Goal: Task Accomplishment & Management: Complete application form

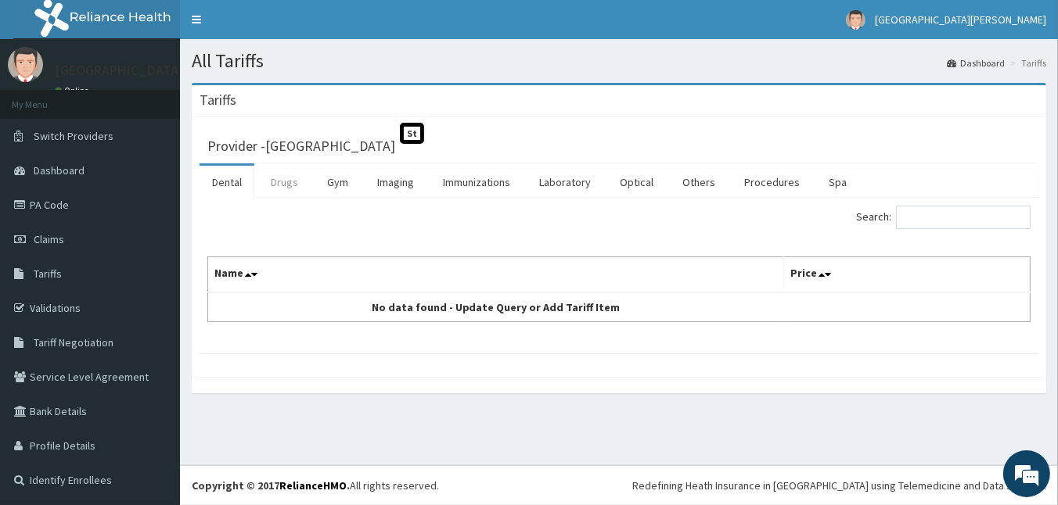
click at [289, 184] on link "Drugs" at bounding box center [284, 182] width 52 height 33
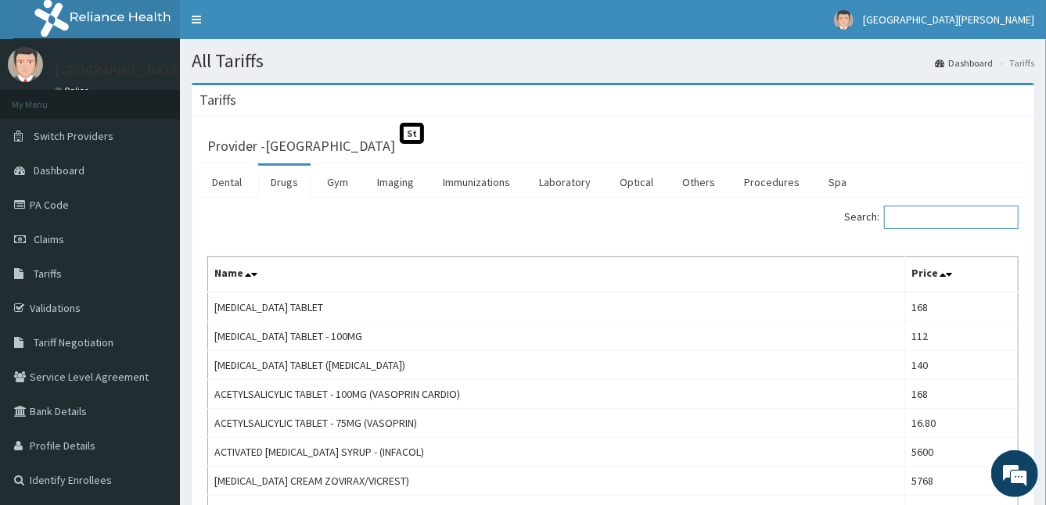
click at [933, 214] on input "Search:" at bounding box center [951, 217] width 135 height 23
type input "a"
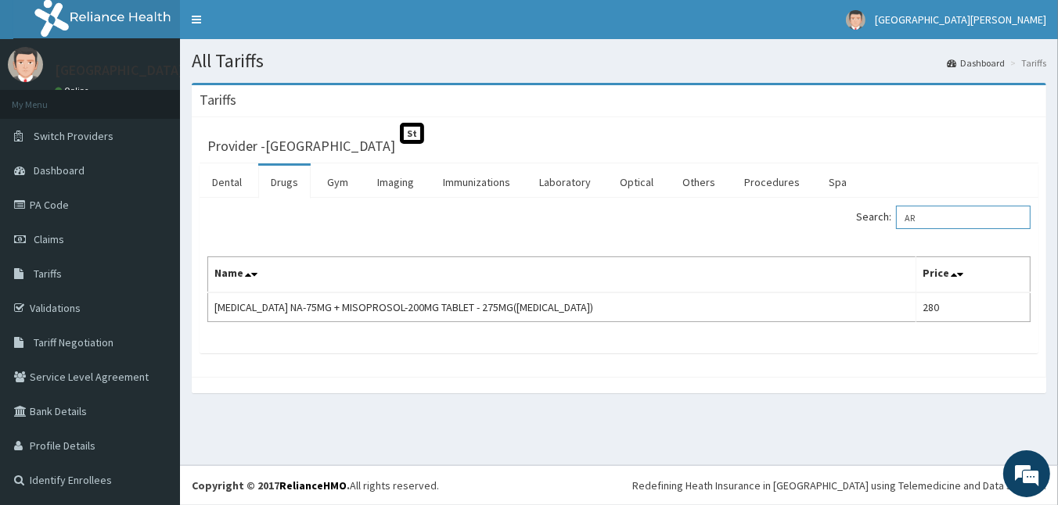
type input "A"
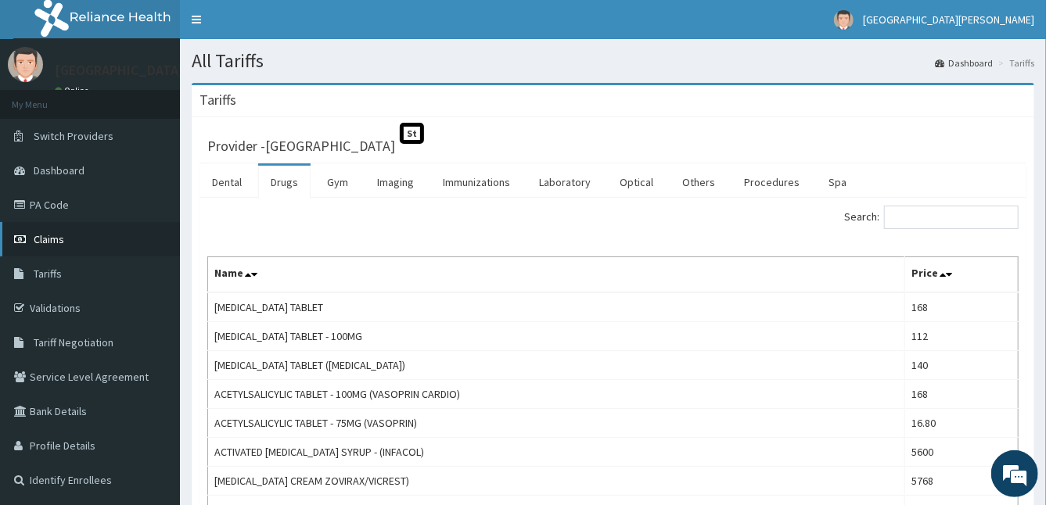
click at [92, 236] on link "Claims" at bounding box center [90, 239] width 180 height 34
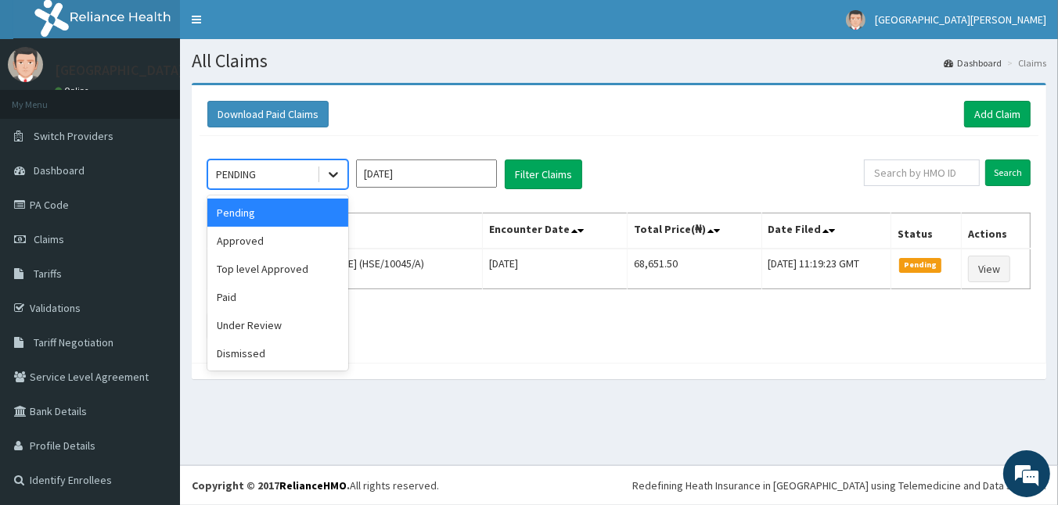
click at [330, 185] on div at bounding box center [333, 174] width 28 height 28
click at [286, 243] on div "Approved" at bounding box center [277, 241] width 141 height 28
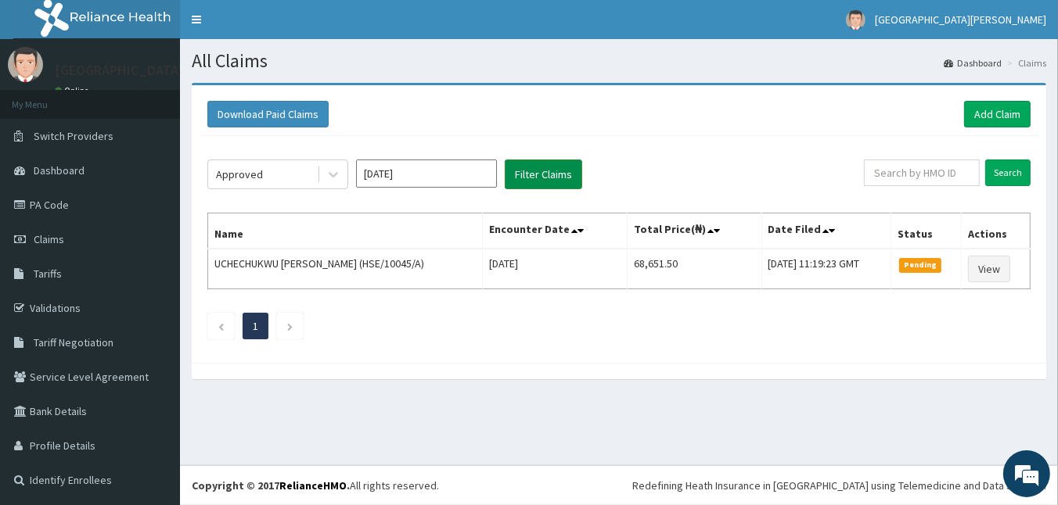
click at [562, 160] on button "Filter Claims" at bounding box center [543, 175] width 77 height 30
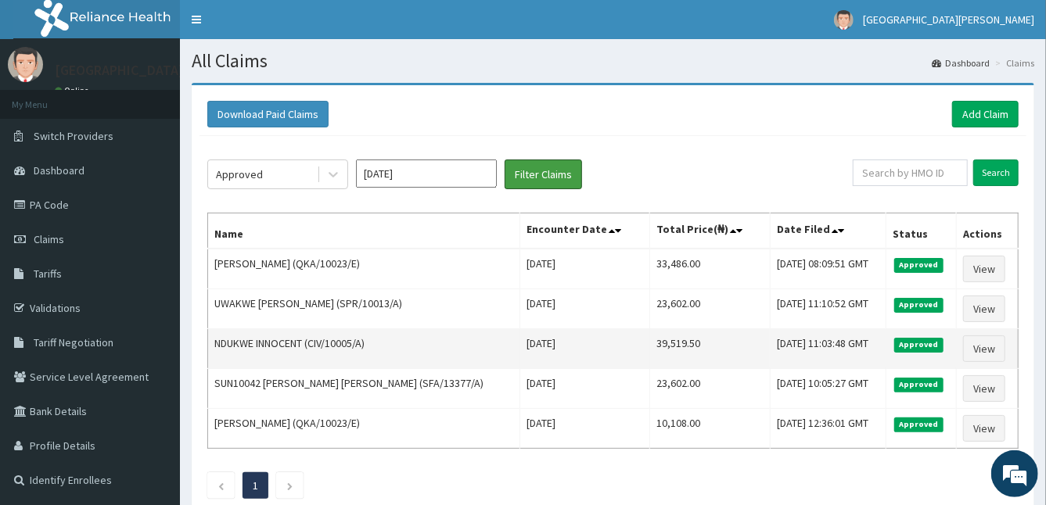
scroll to position [96, 0]
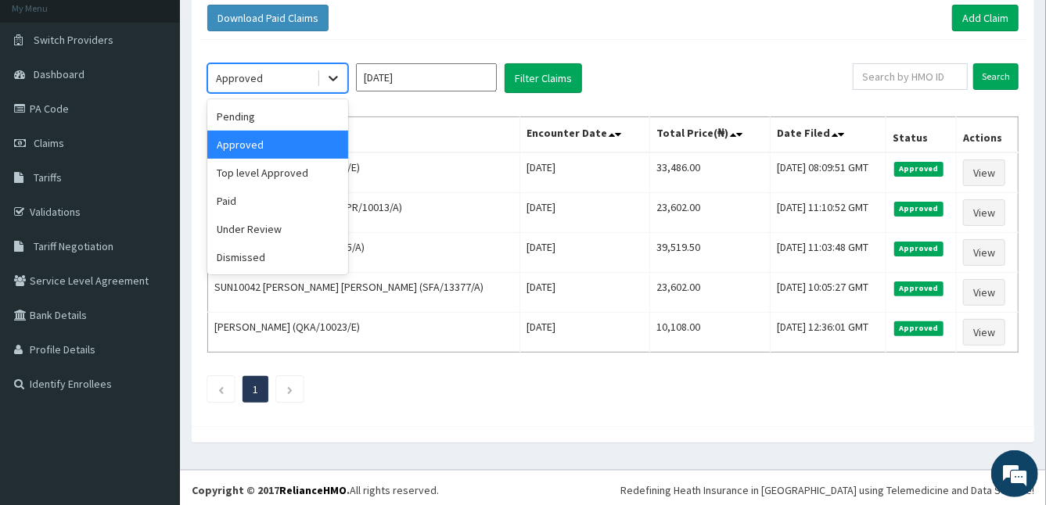
click at [330, 77] on icon at bounding box center [333, 79] width 9 height 5
click at [306, 162] on div "Top level Approved" at bounding box center [277, 173] width 141 height 28
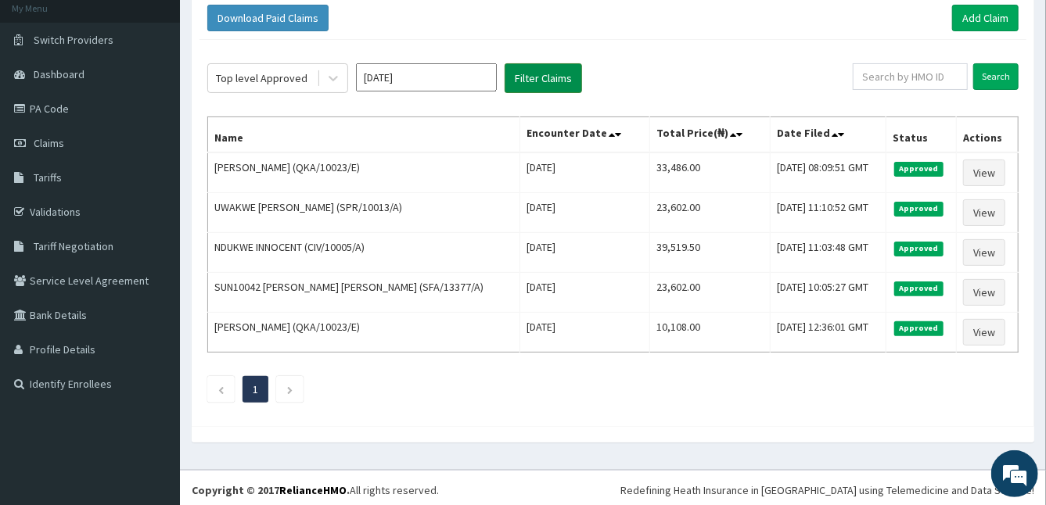
click at [559, 65] on button "Filter Claims" at bounding box center [543, 78] width 77 height 30
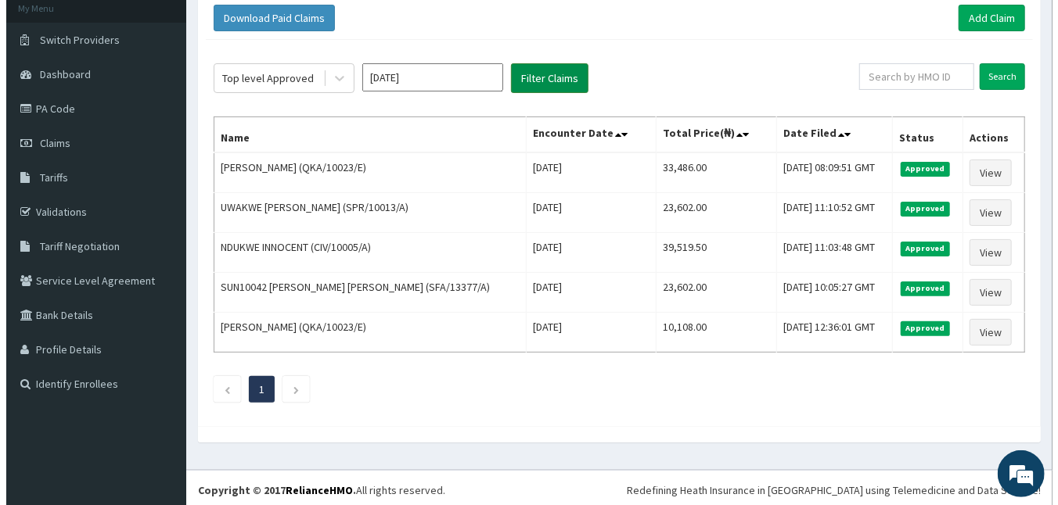
scroll to position [0, 0]
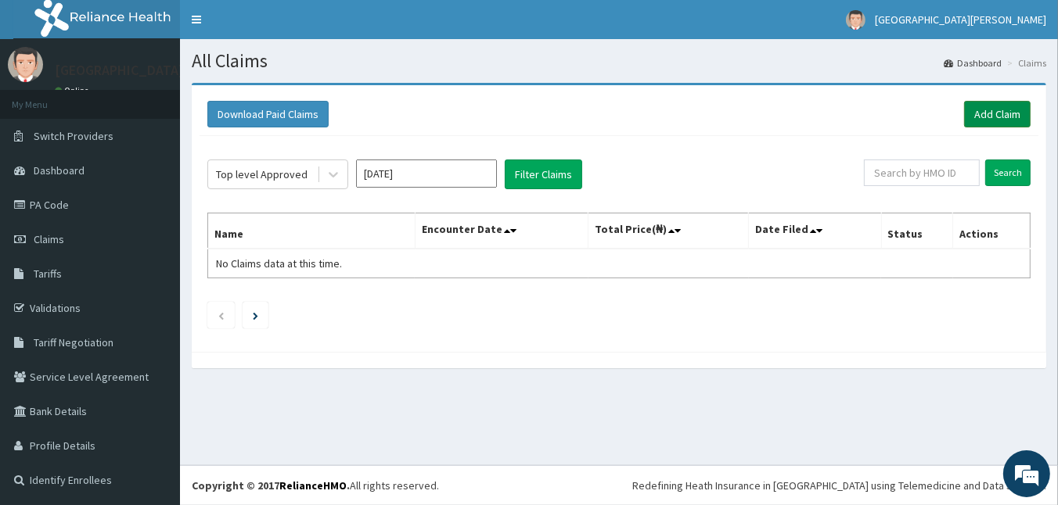
click at [994, 110] on link "Add Claim" at bounding box center [997, 114] width 67 height 27
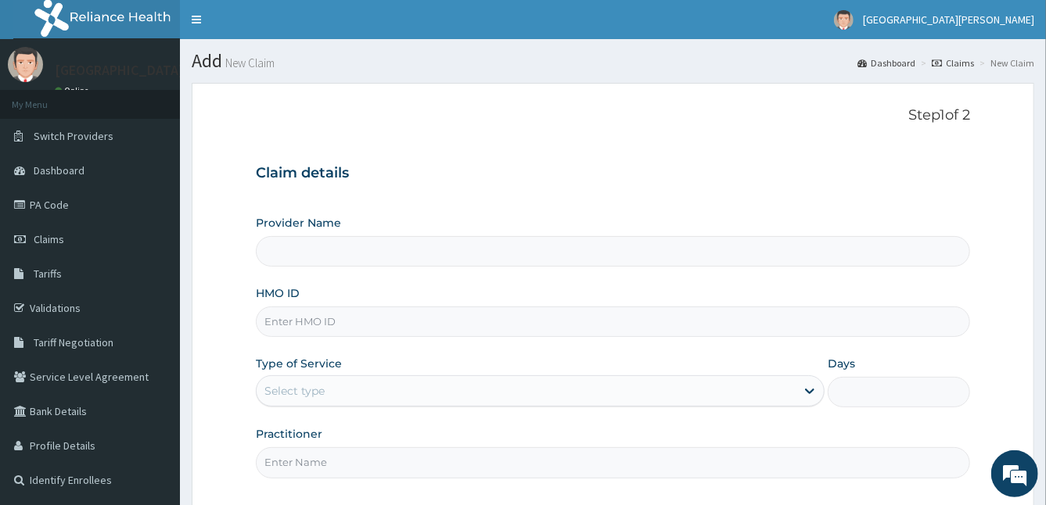
type input "[GEOGRAPHIC_DATA]"
